Goal: Task Accomplishment & Management: Use online tool/utility

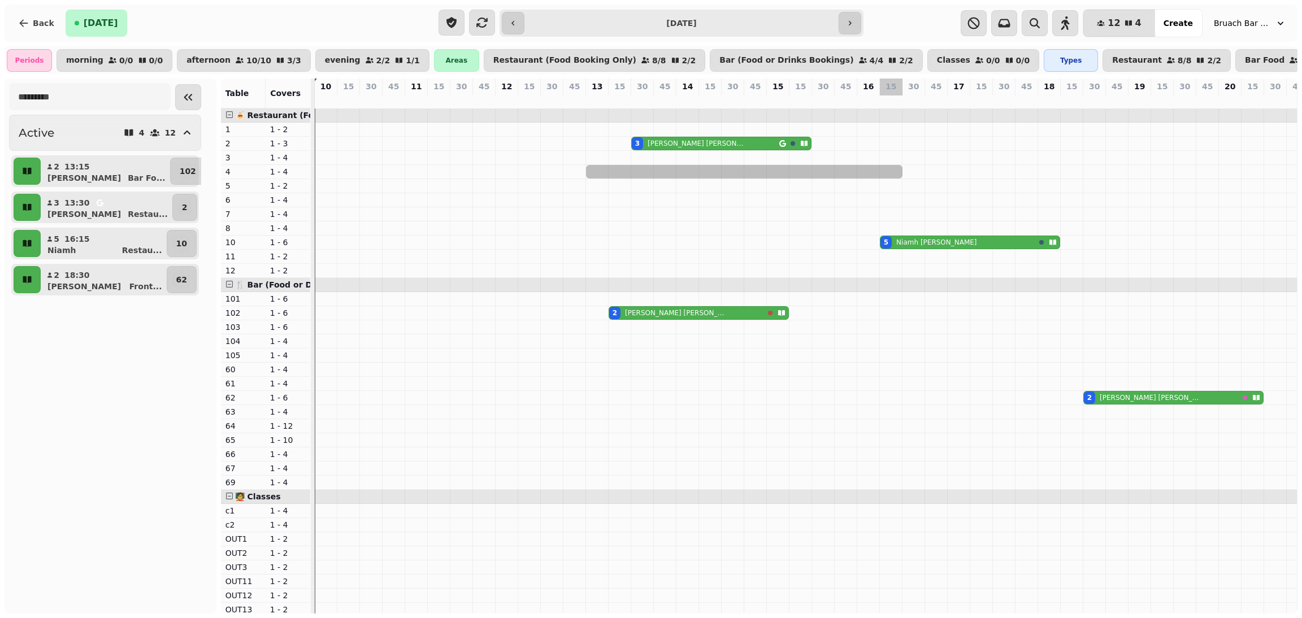
click at [893, 285] on tr at bounding box center [948, 397] width 1266 height 579
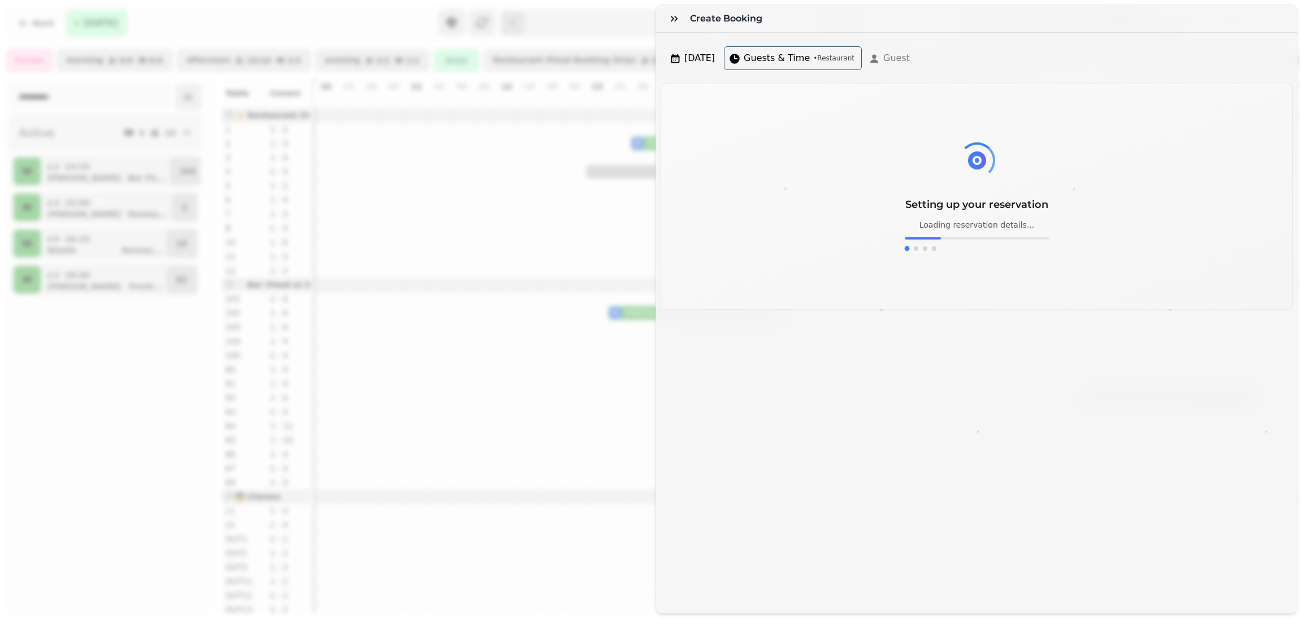
click at [745, 227] on div "Create Booking [DATE] Guests & Time • Restaurant Guest Setting up your reservat…" at bounding box center [651, 318] width 1302 height 600
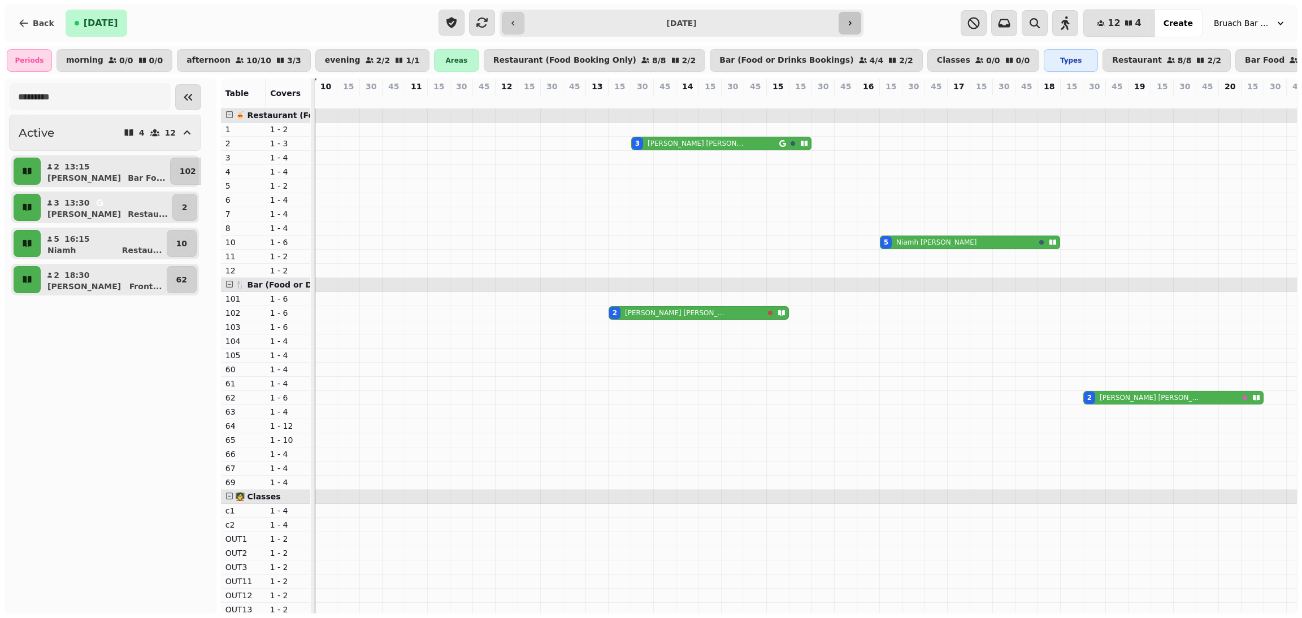
click at [848, 20] on icon "button" at bounding box center [849, 23] width 9 height 9
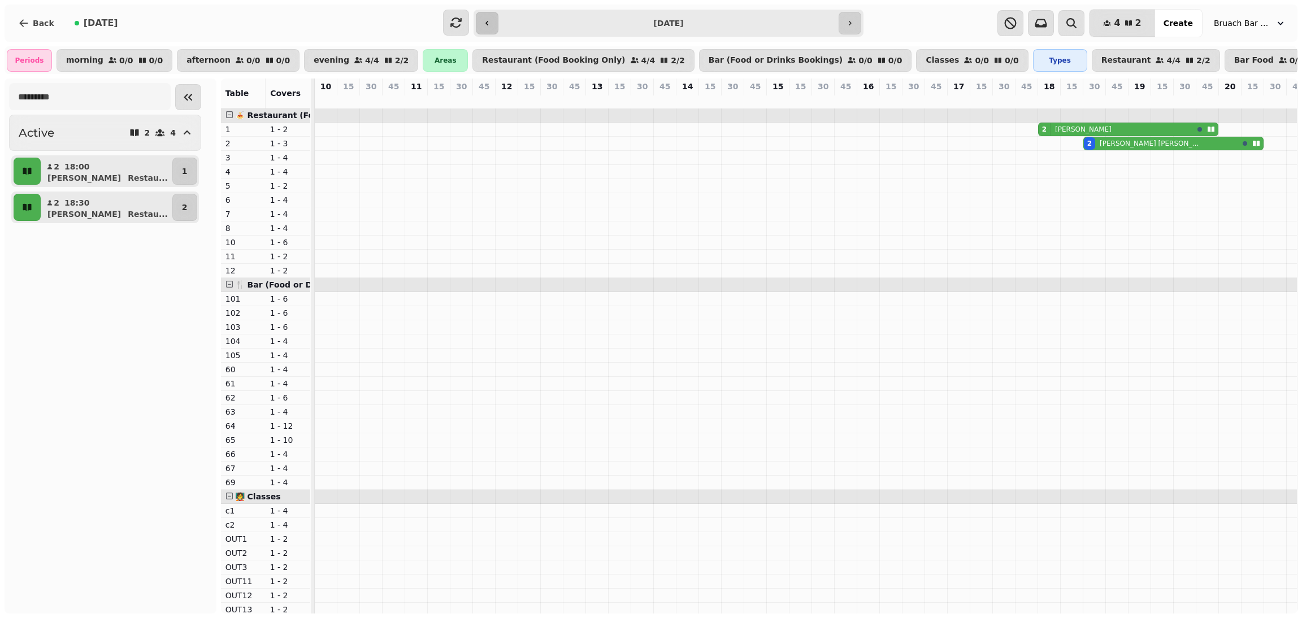
click at [484, 31] on button "button" at bounding box center [487, 23] width 23 height 23
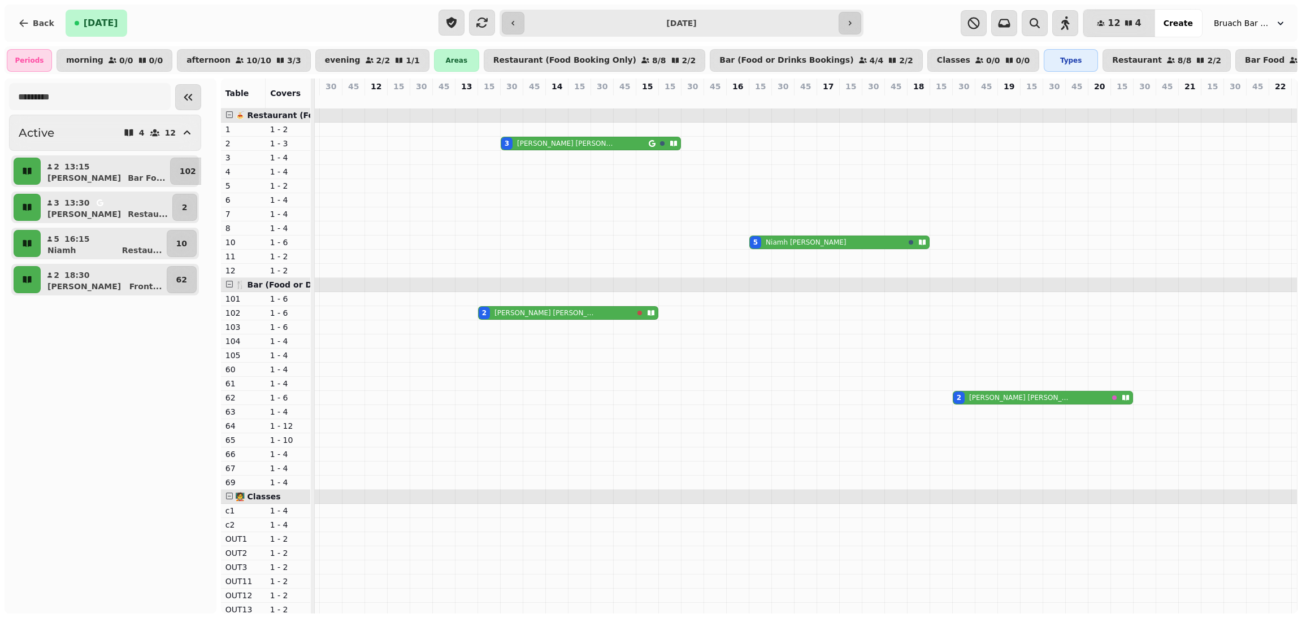
scroll to position [0, 124]
click at [514, 20] on icon "button" at bounding box center [512, 23] width 9 height 9
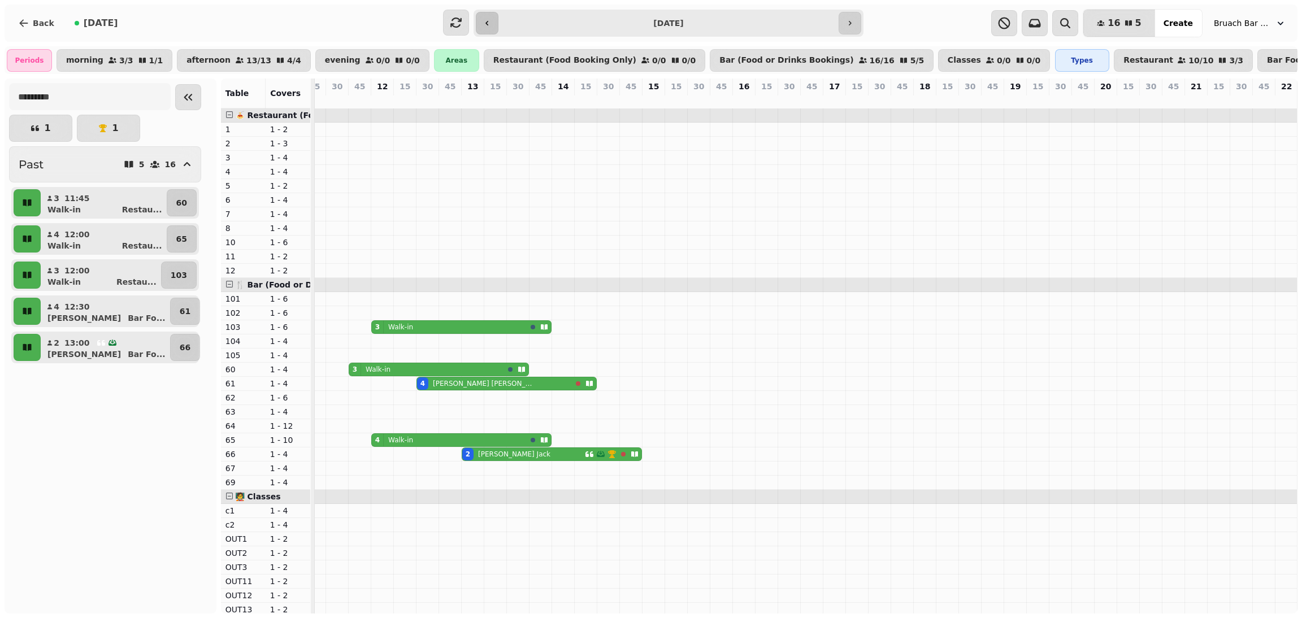
scroll to position [0, 0]
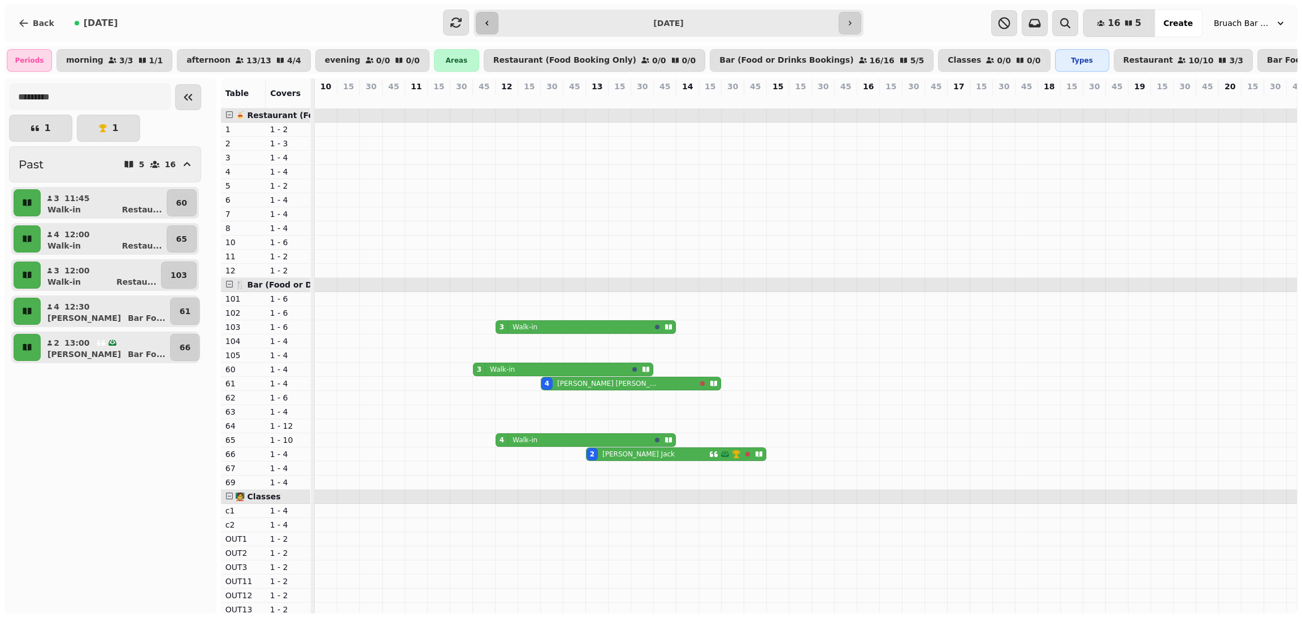
click at [486, 28] on button "button" at bounding box center [487, 23] width 23 height 23
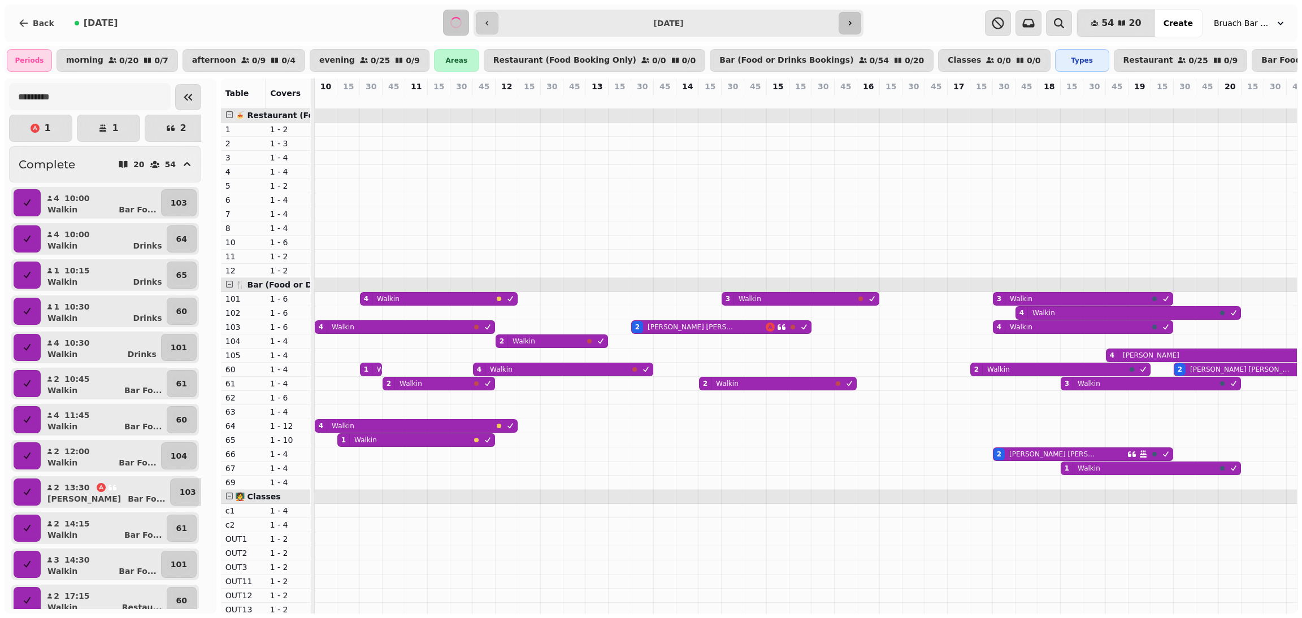
click at [850, 21] on icon "button" at bounding box center [849, 23] width 9 height 9
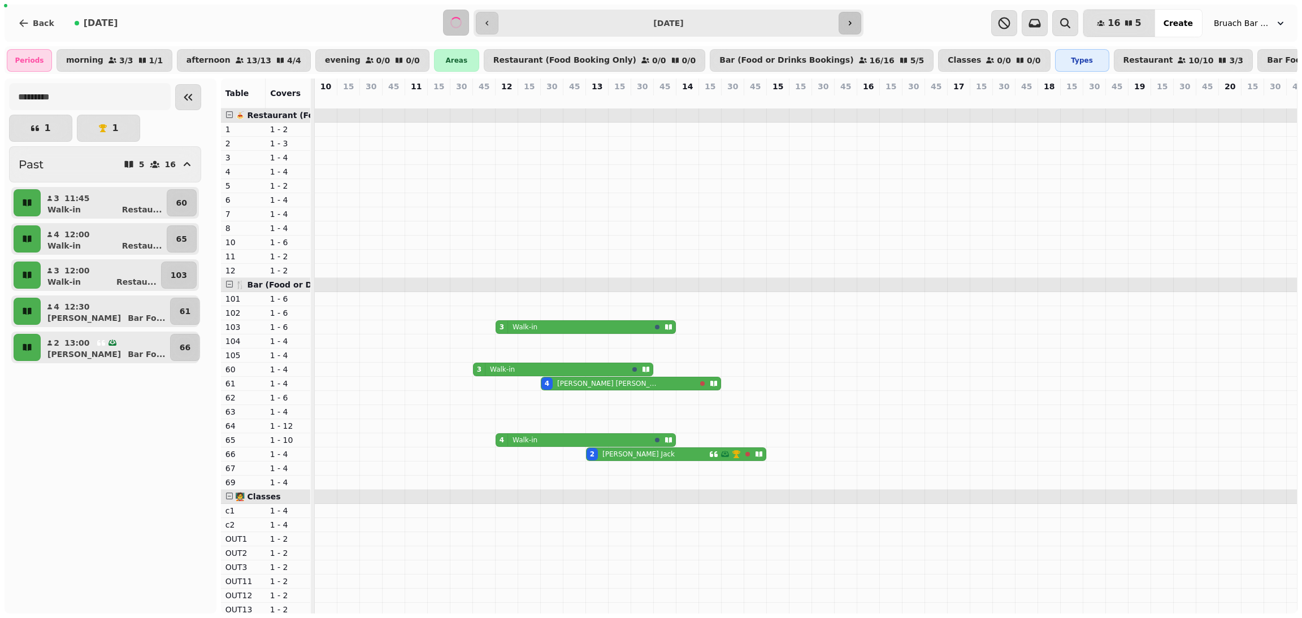
click at [850, 21] on icon "button" at bounding box center [849, 23] width 9 height 9
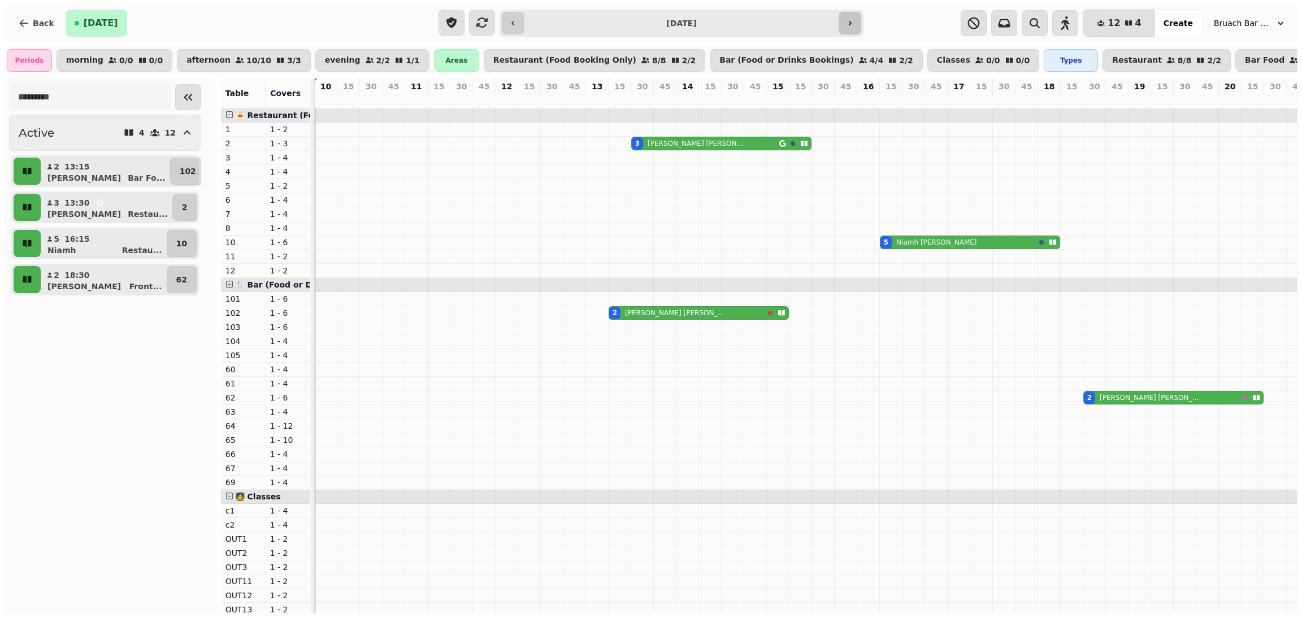
click at [850, 21] on icon "button" at bounding box center [849, 23] width 9 height 9
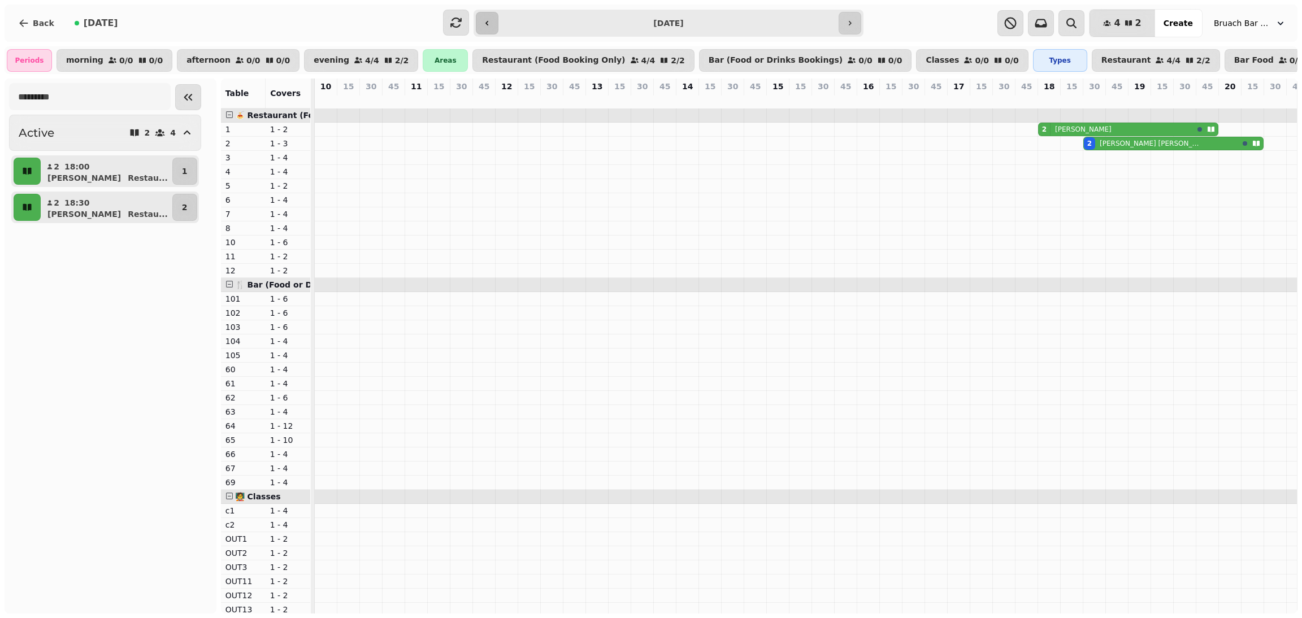
click at [490, 29] on button "button" at bounding box center [487, 23] width 23 height 23
type input "**********"
